Goal: Information Seeking & Learning: Learn about a topic

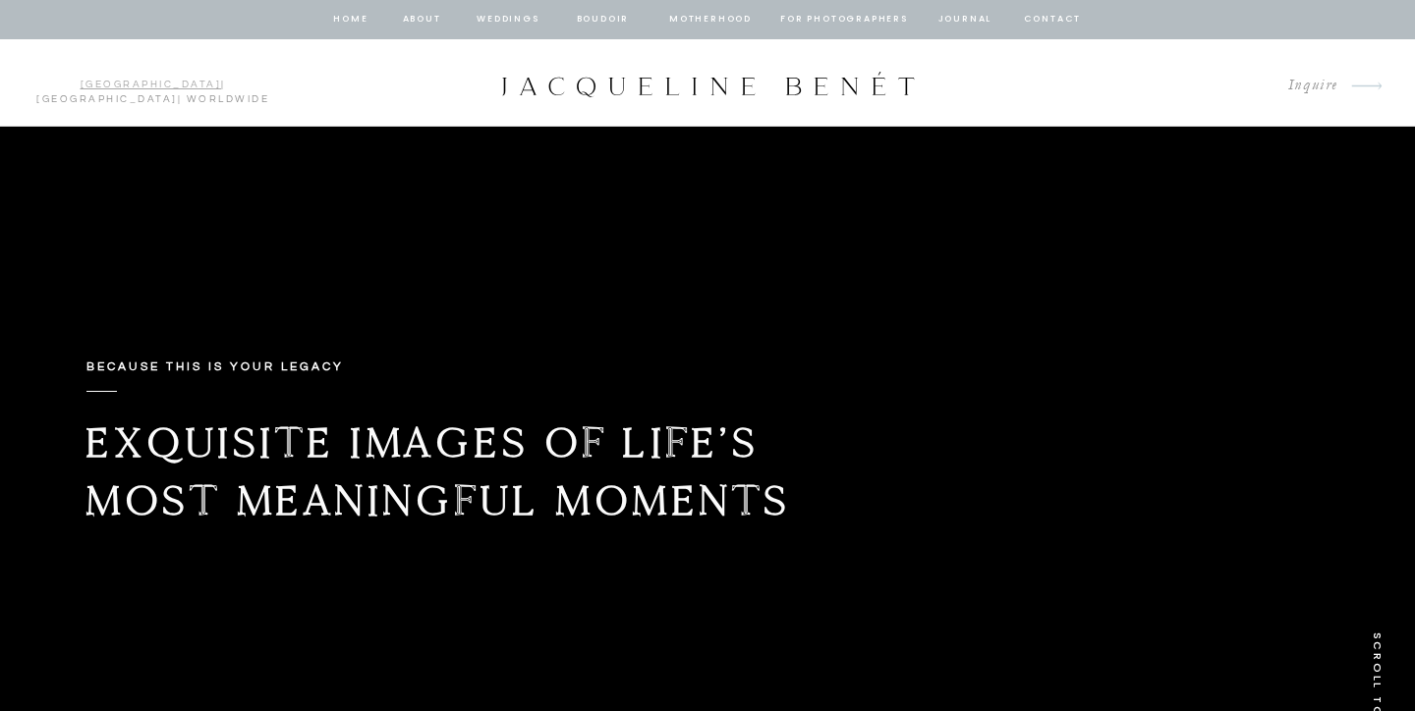
click at [81, 85] on link "[GEOGRAPHIC_DATA]" at bounding box center [151, 85] width 141 height 10
click at [81, 86] on link "[GEOGRAPHIC_DATA]" at bounding box center [151, 85] width 141 height 10
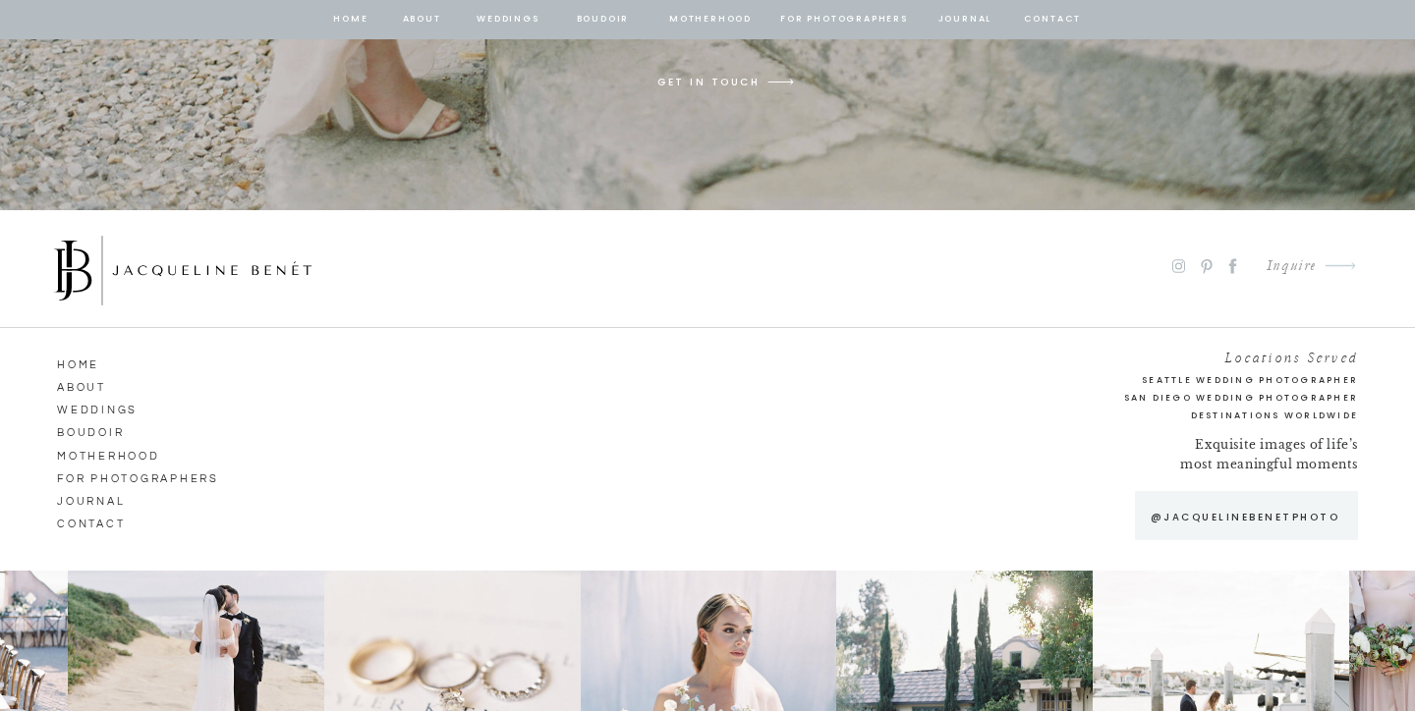
scroll to position [15357, 0]
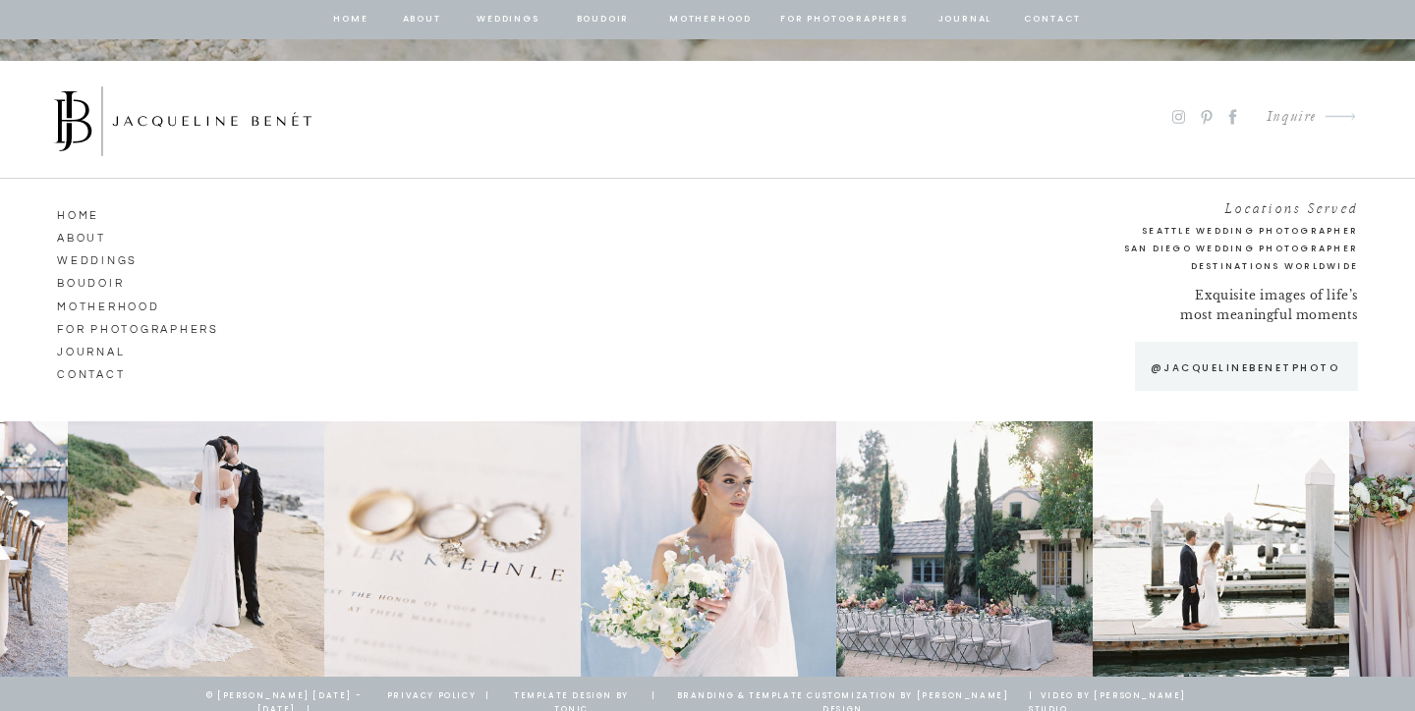
click at [103, 263] on nav "Weddings" at bounding box center [113, 259] width 112 height 18
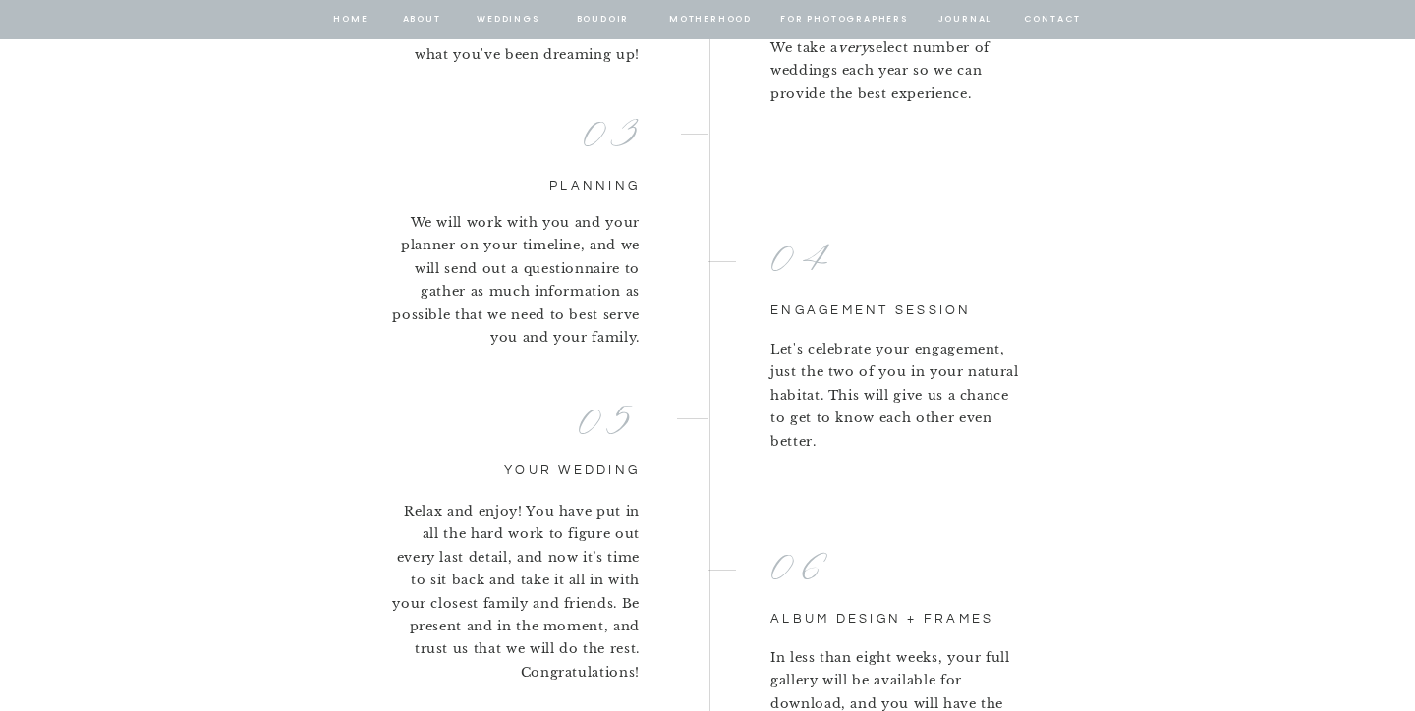
scroll to position [4328, 0]
